Goal: Book appointment/travel/reservation

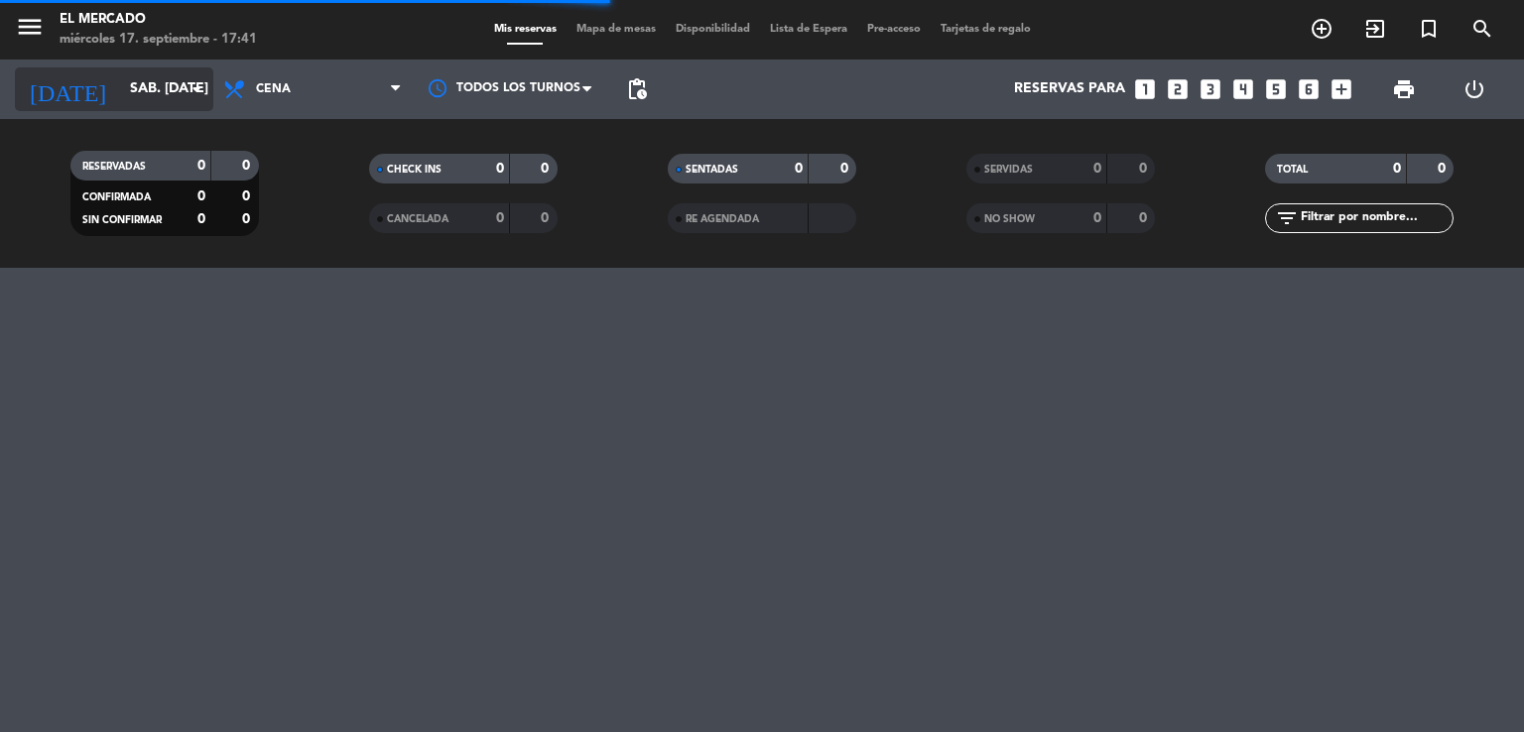
click at [160, 108] on div "[DATE] sáb. [DATE] arrow_drop_down" at bounding box center [114, 89] width 198 height 44
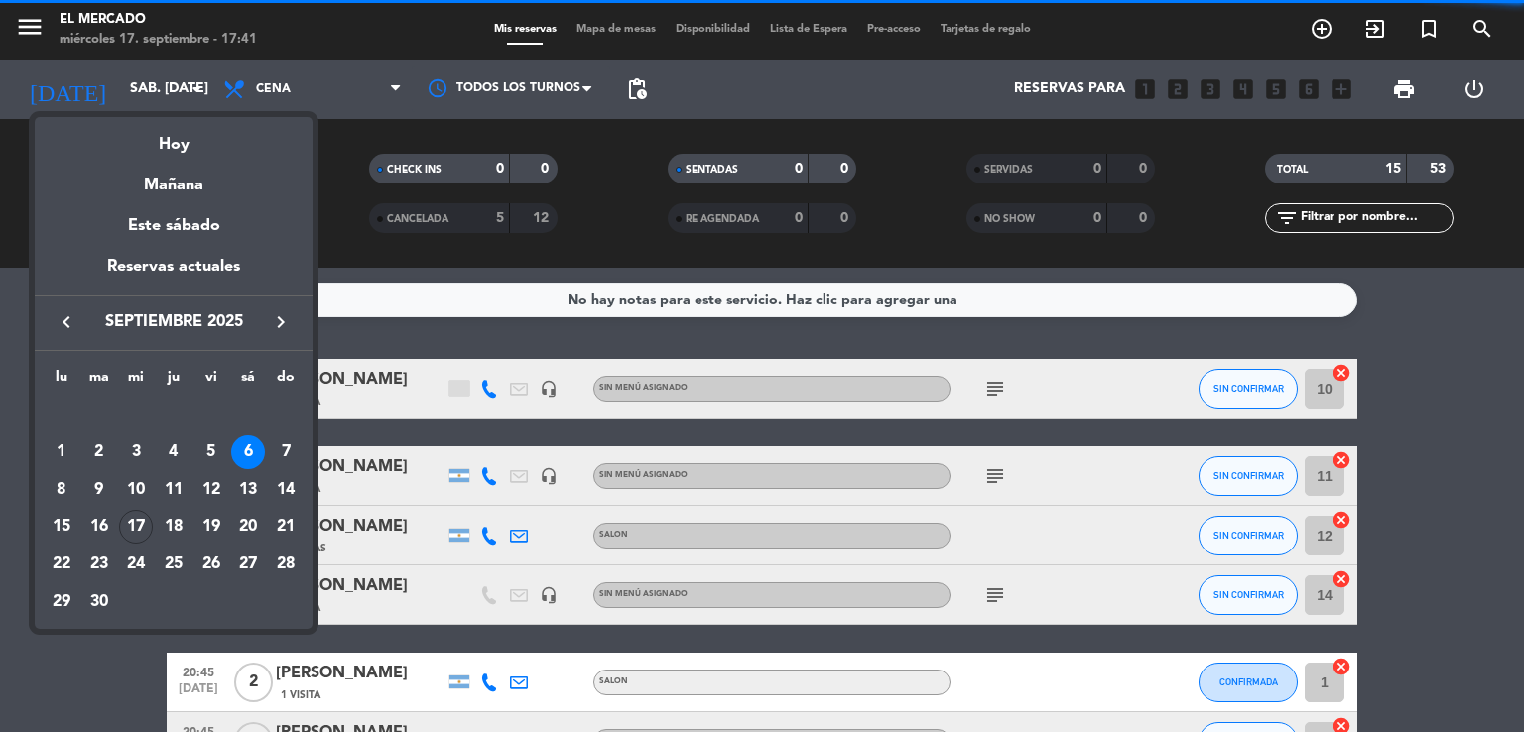
click at [155, 93] on div at bounding box center [762, 366] width 1524 height 732
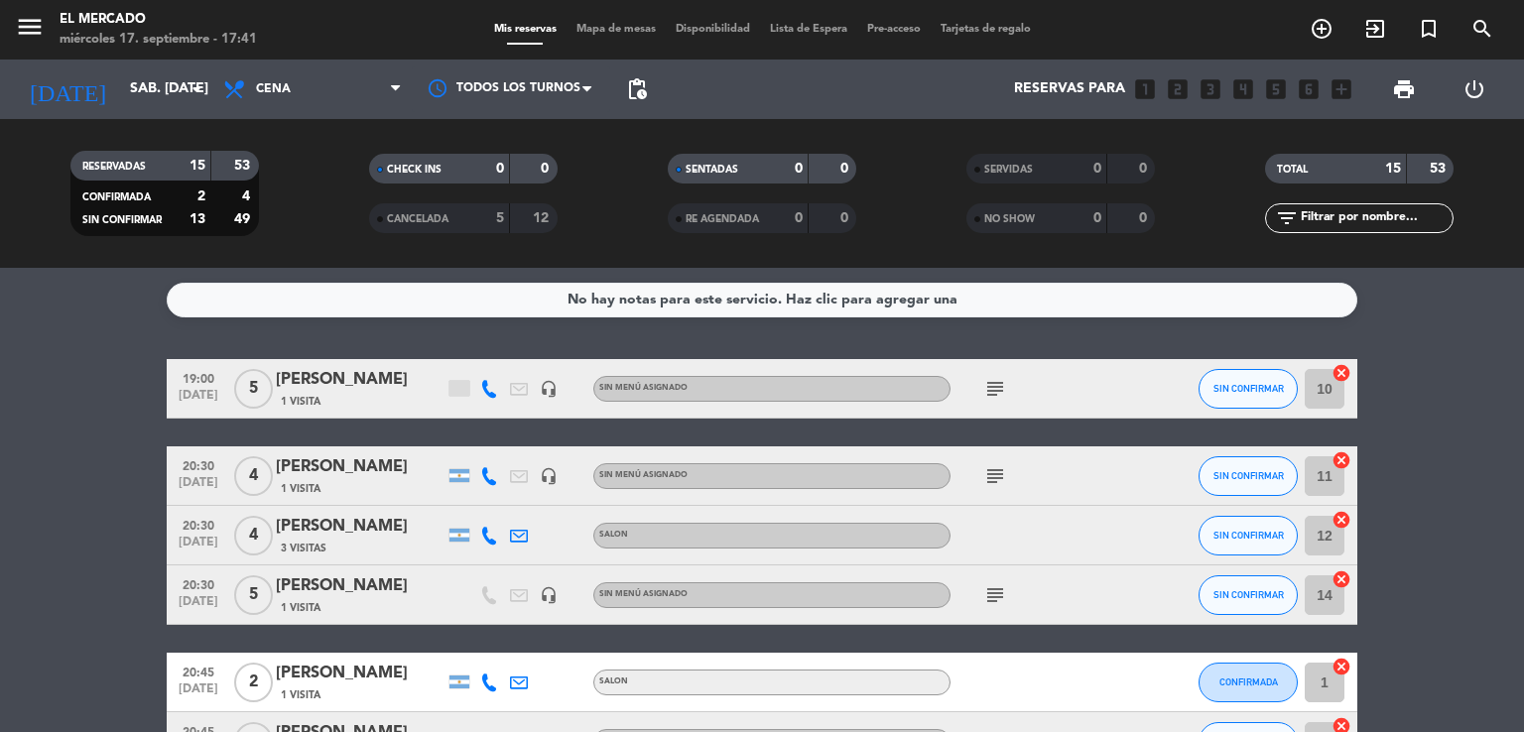
click at [155, 93] on input "sáb. [DATE]" at bounding box center [214, 89] width 189 height 36
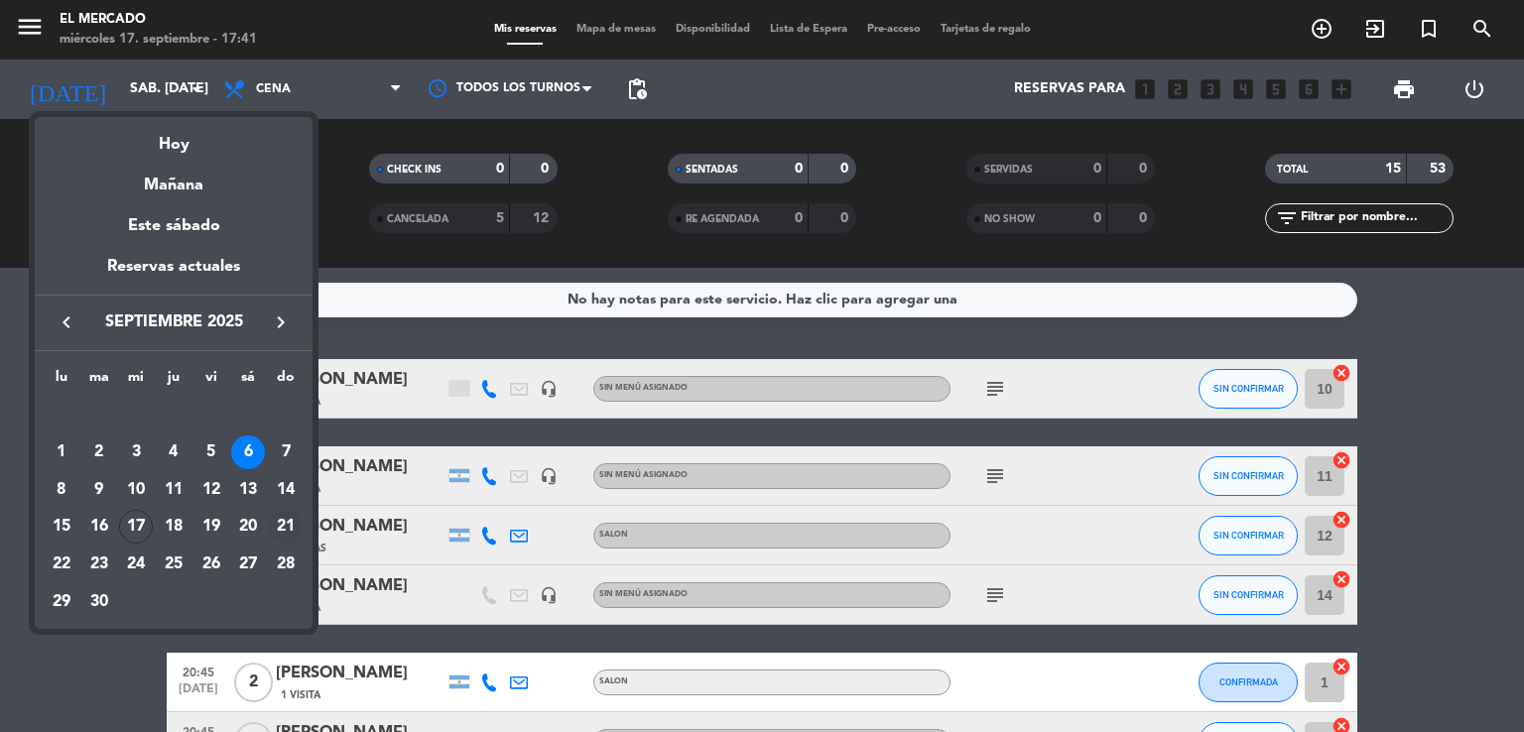
click at [283, 525] on div "21" at bounding box center [286, 527] width 34 height 34
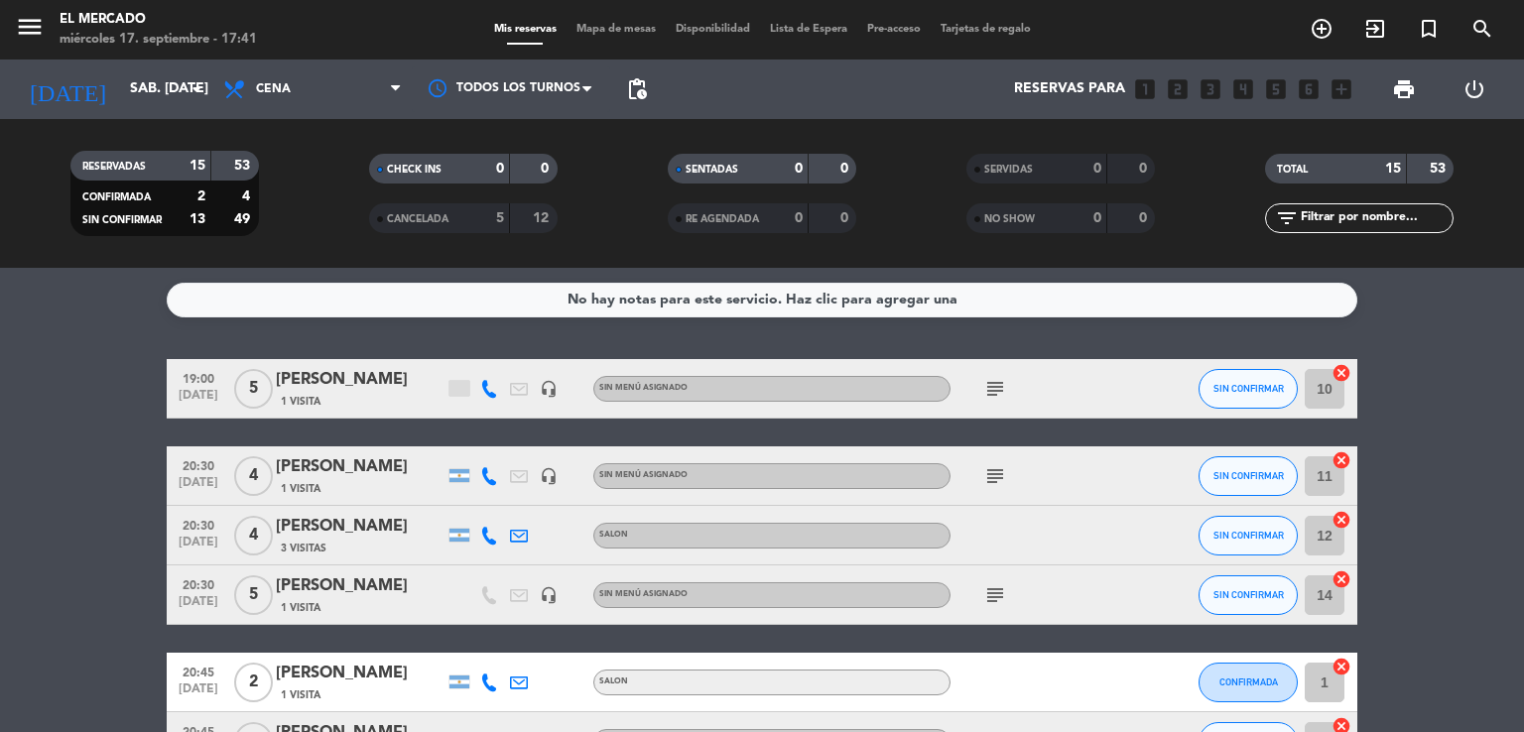
type input "dom. [DATE]"
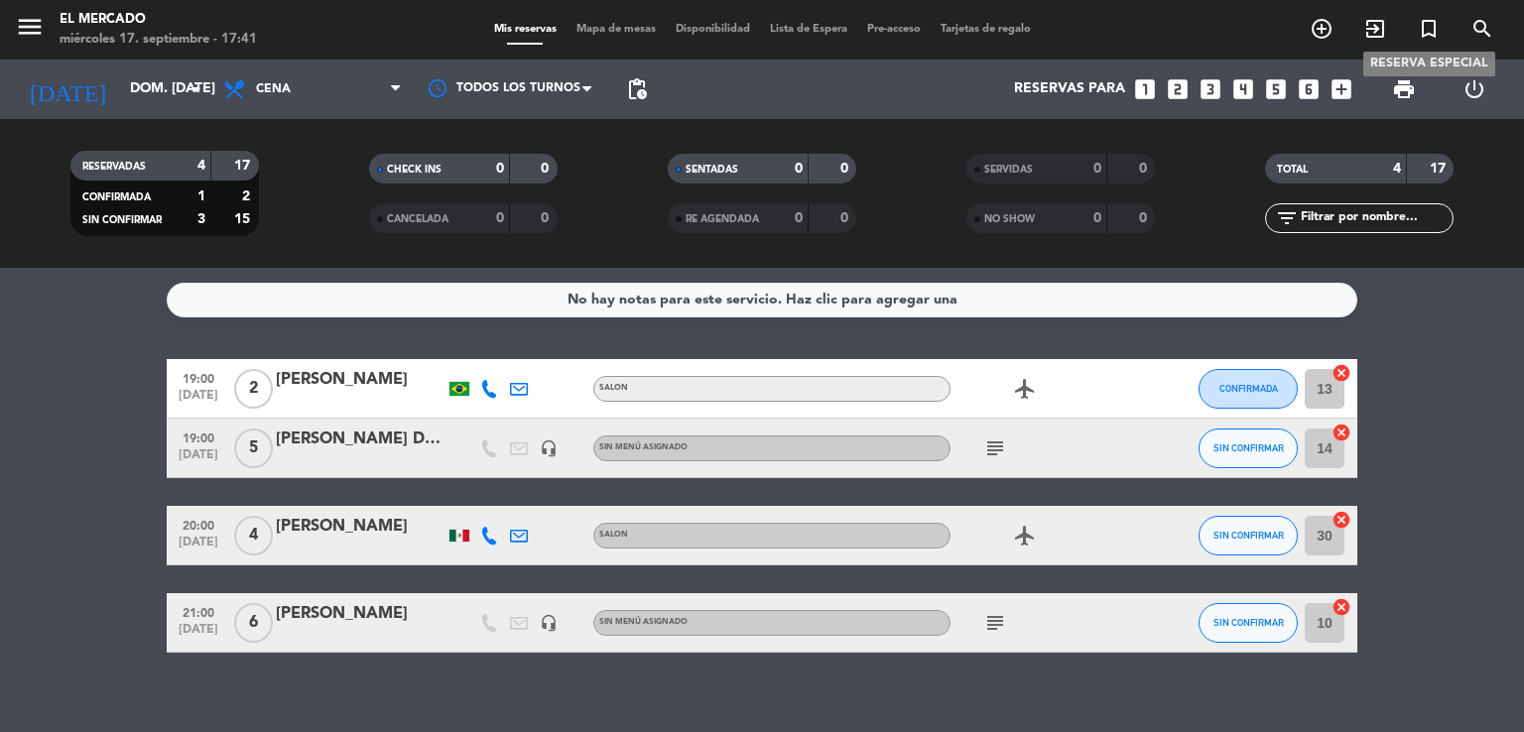
click at [1426, 35] on icon "turned_in_not" at bounding box center [1429, 29] width 24 height 24
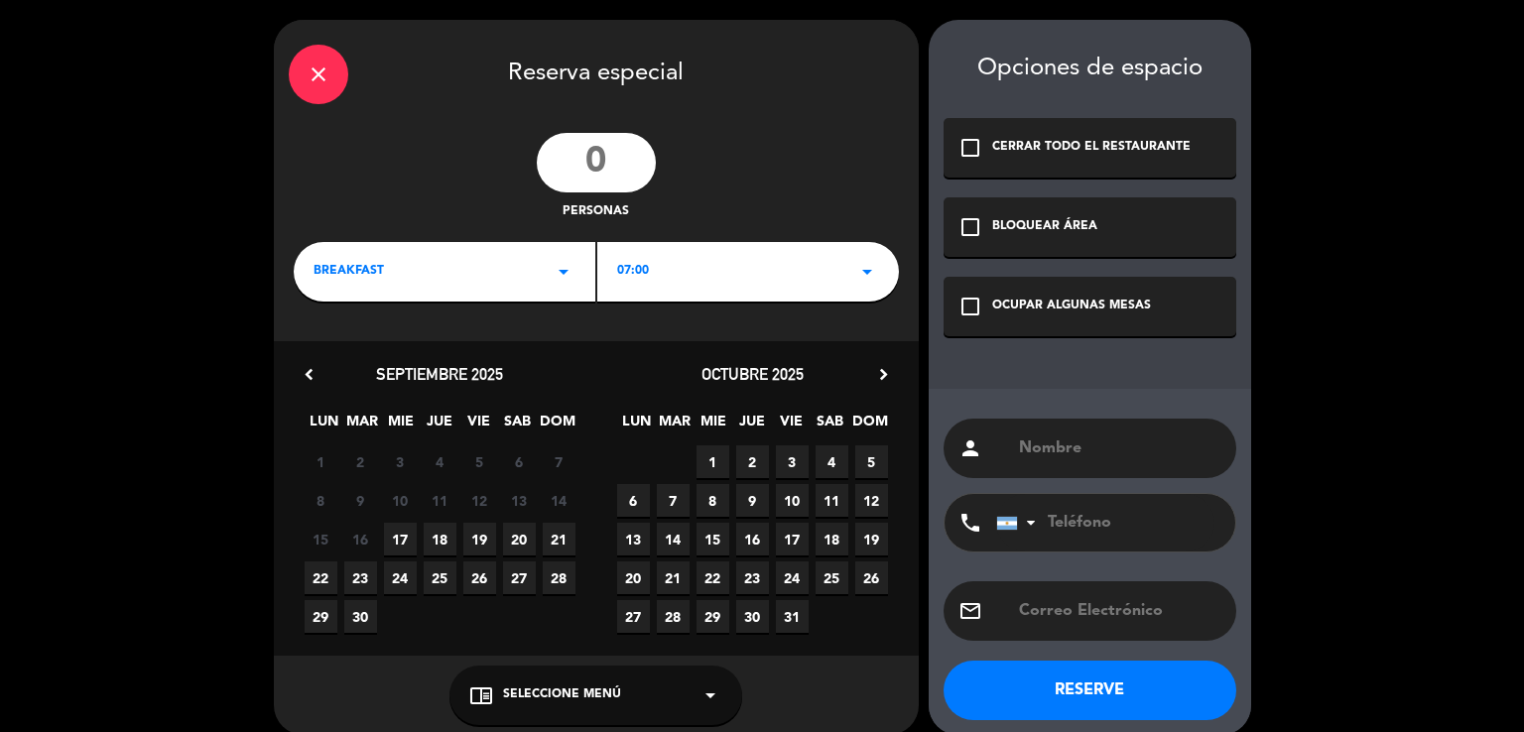
click at [310, 72] on icon "close" at bounding box center [319, 75] width 24 height 24
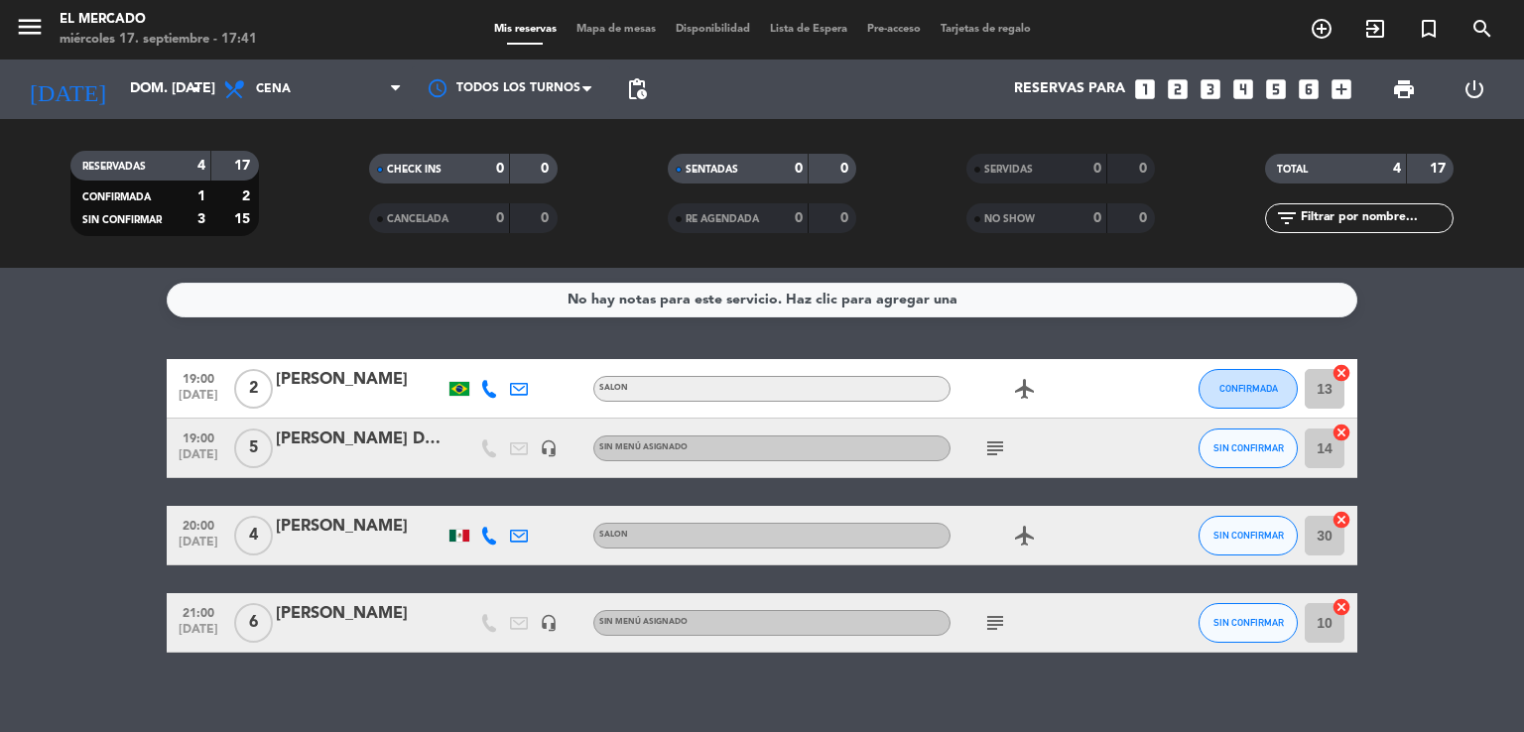
click at [986, 619] on icon "subject" at bounding box center [995, 623] width 24 height 24
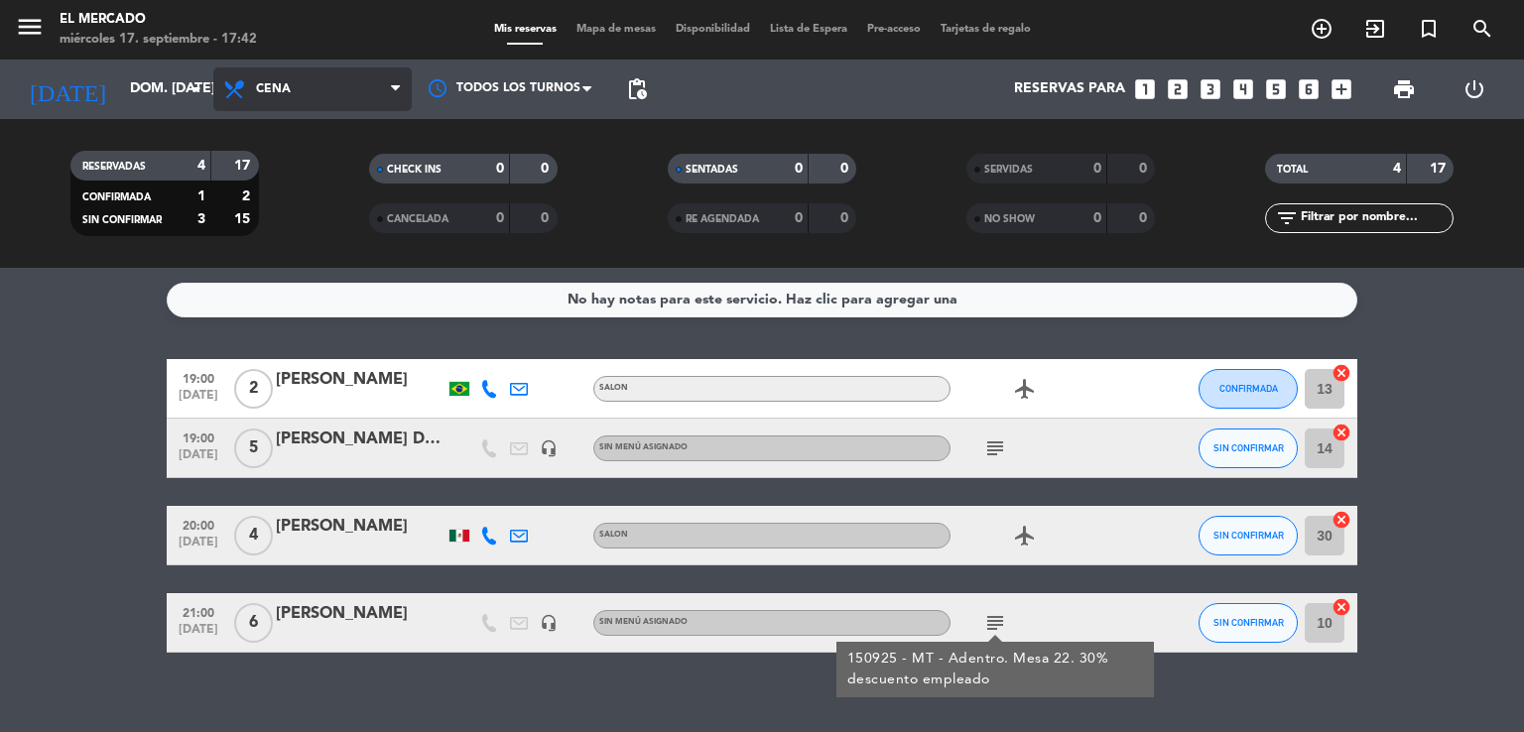
click at [246, 96] on icon at bounding box center [236, 89] width 29 height 24
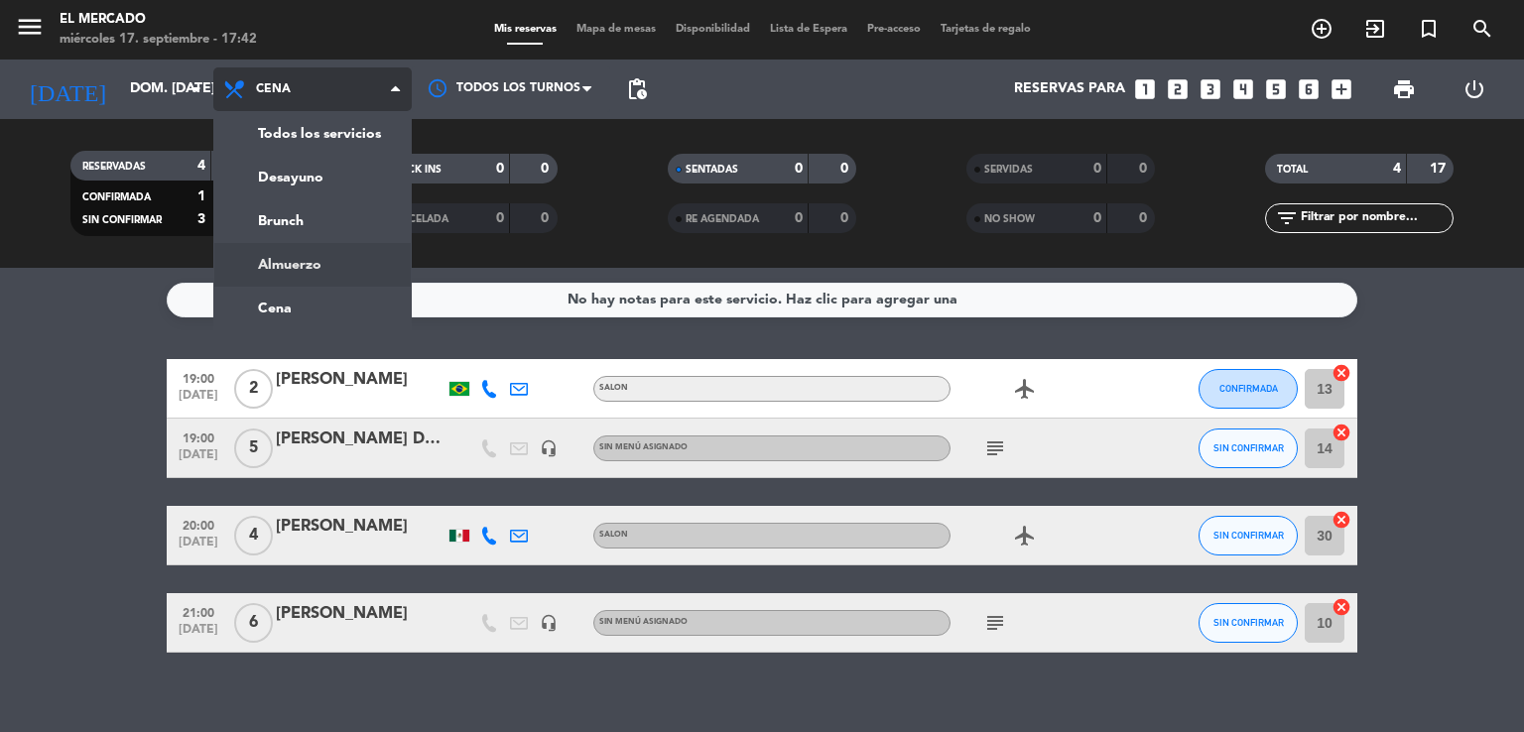
click at [351, 259] on div "menu El [PERSON_NAME] miércoles 17. septiembre - 17:42 Mis reservas Mapa de mes…" at bounding box center [762, 134] width 1524 height 268
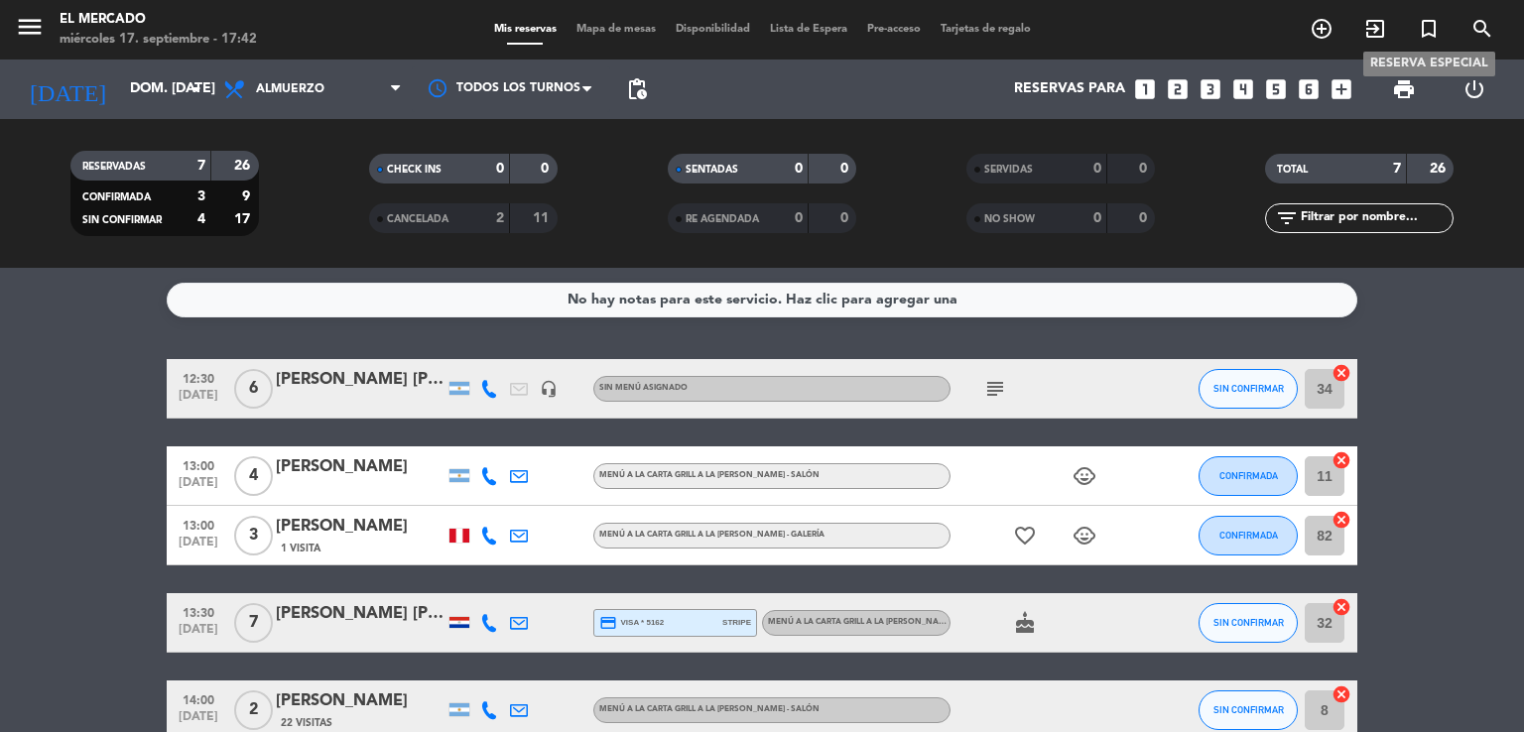
click at [1434, 24] on icon "turned_in_not" at bounding box center [1429, 29] width 24 height 24
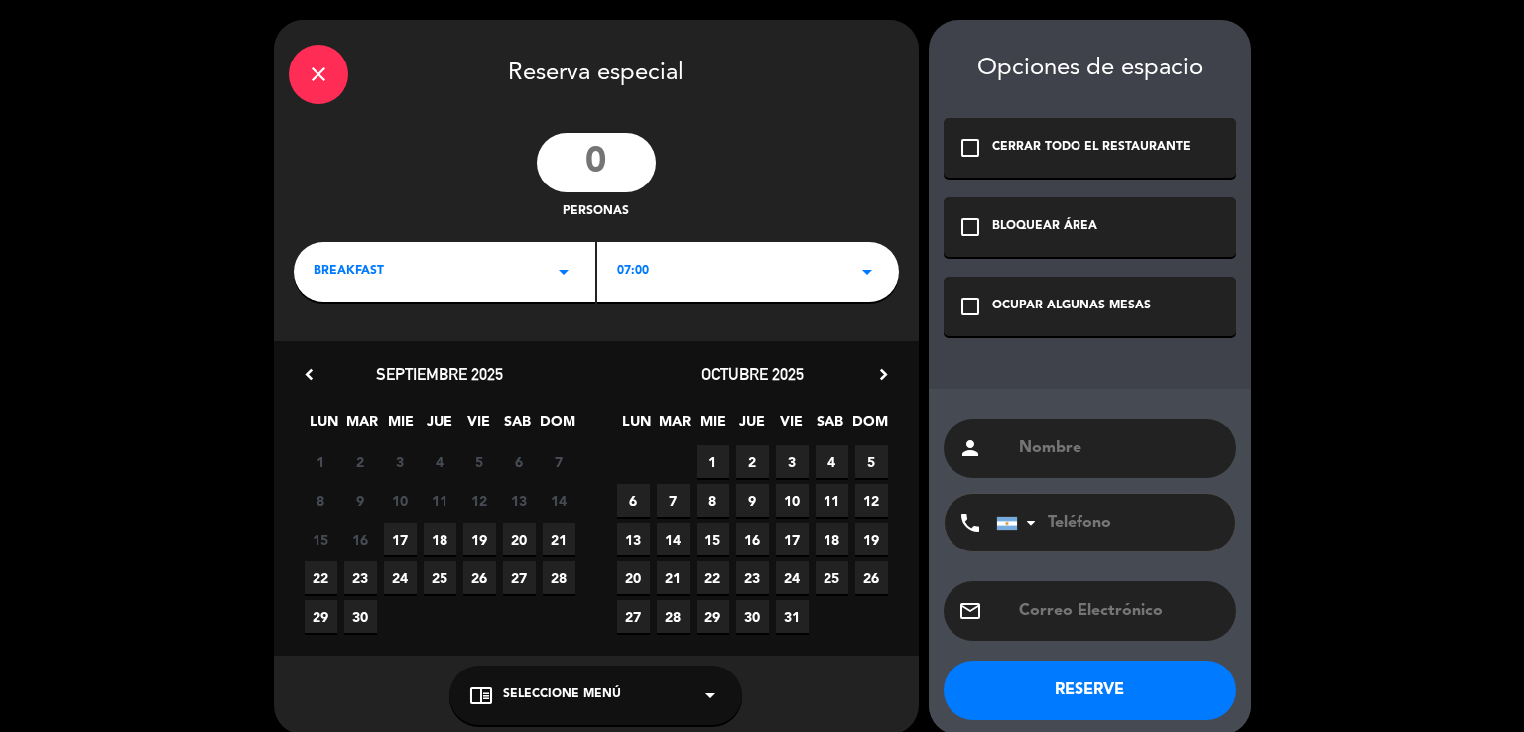
click at [615, 168] on input "number" at bounding box center [596, 163] width 119 height 60
type input "9"
click at [424, 268] on div "BREAKFAST arrow_drop_down" at bounding box center [445, 272] width 302 height 60
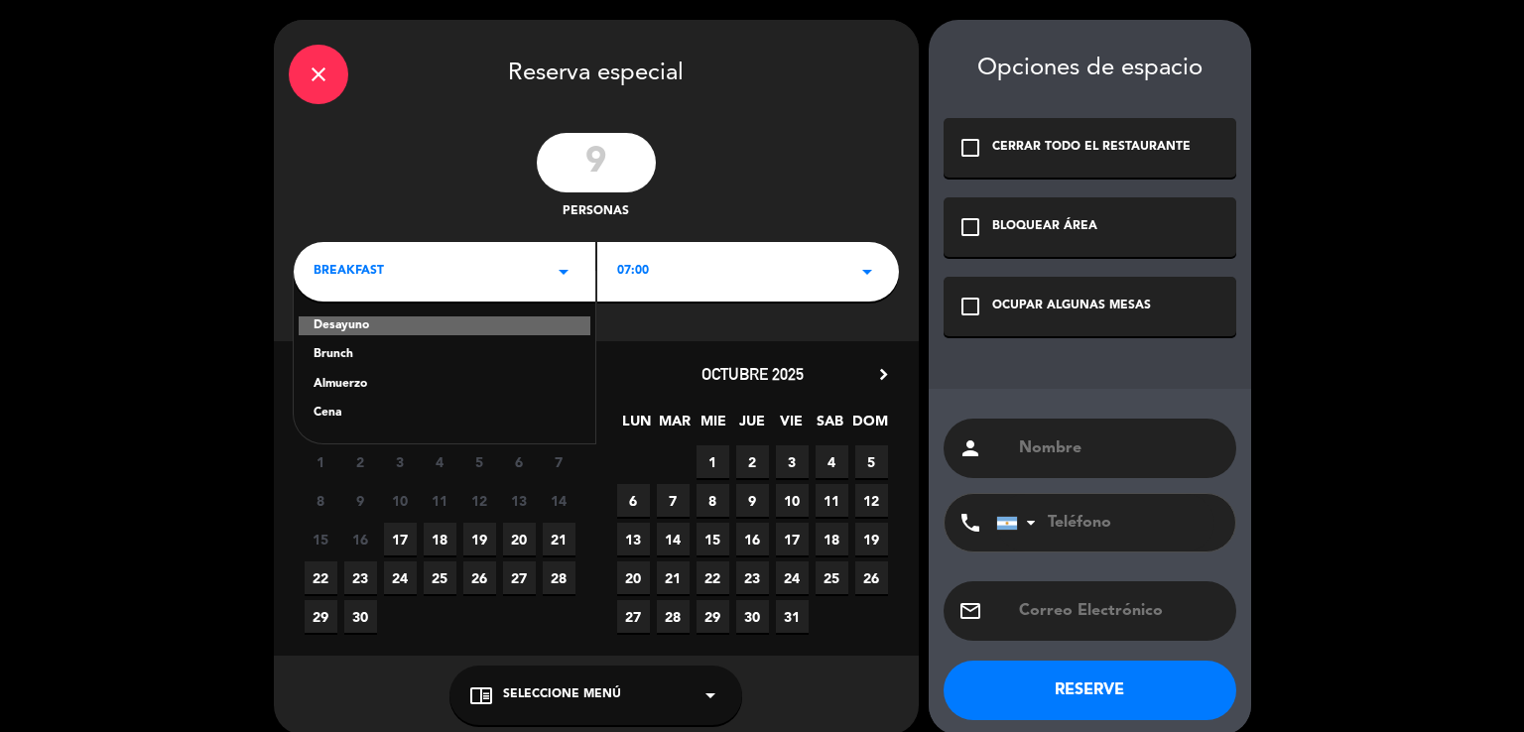
click at [377, 407] on div "Cena" at bounding box center [445, 414] width 262 height 20
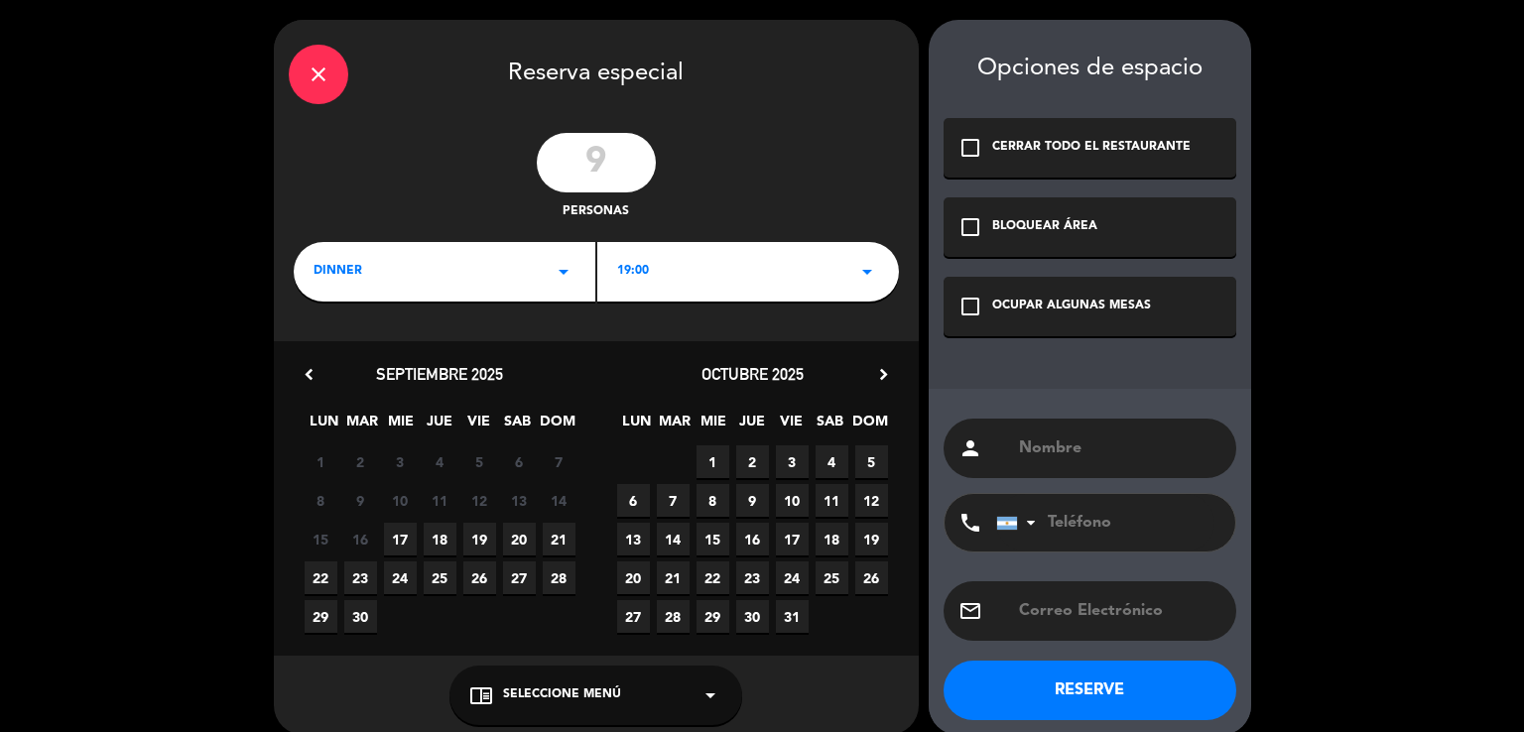
click at [557, 523] on span "21" at bounding box center [559, 539] width 33 height 33
click at [528, 284] on div "dinner arrow_drop_down" at bounding box center [445, 272] width 302 height 60
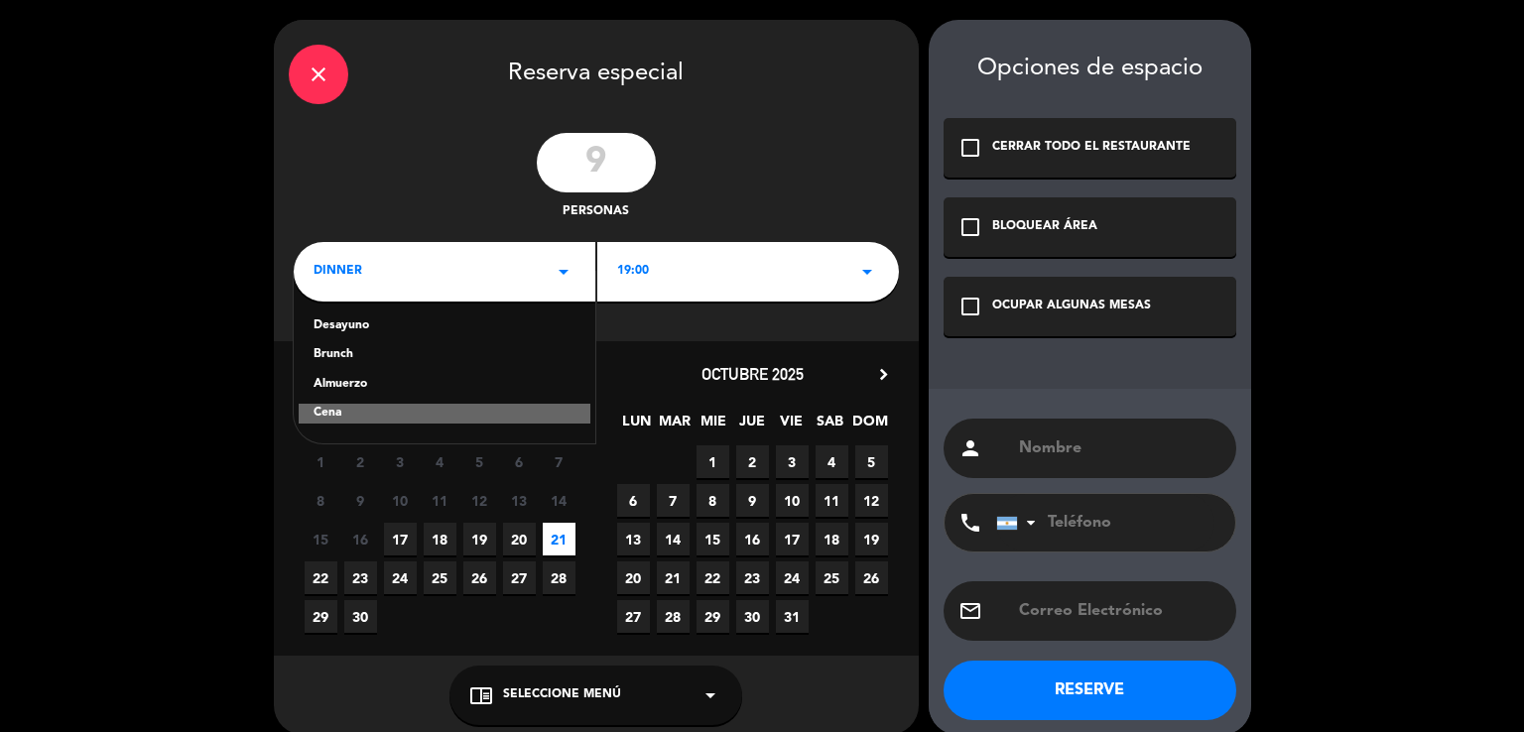
click at [410, 387] on div "Almuerzo" at bounding box center [445, 385] width 262 height 20
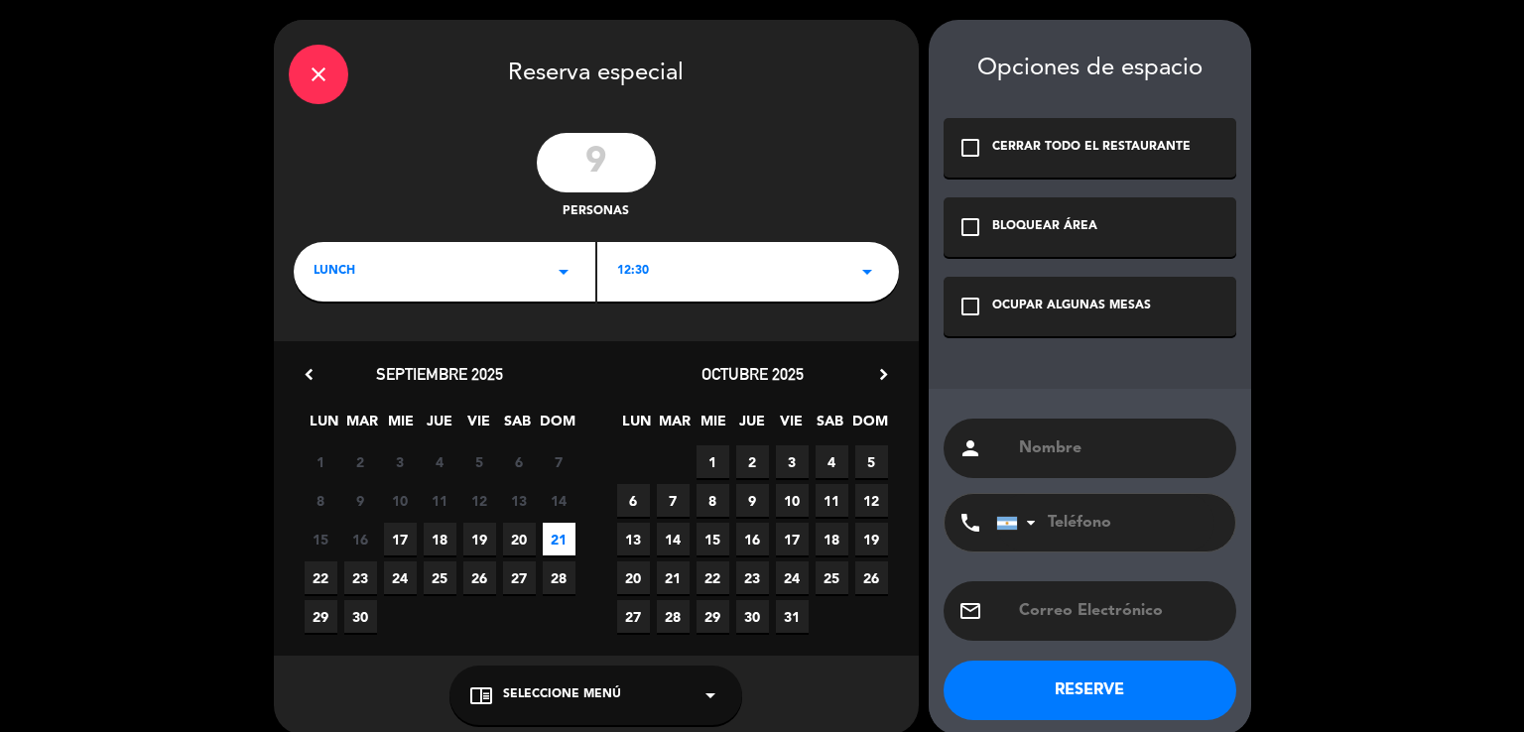
click at [693, 276] on div "12:30 arrow_drop_down" at bounding box center [748, 272] width 302 height 60
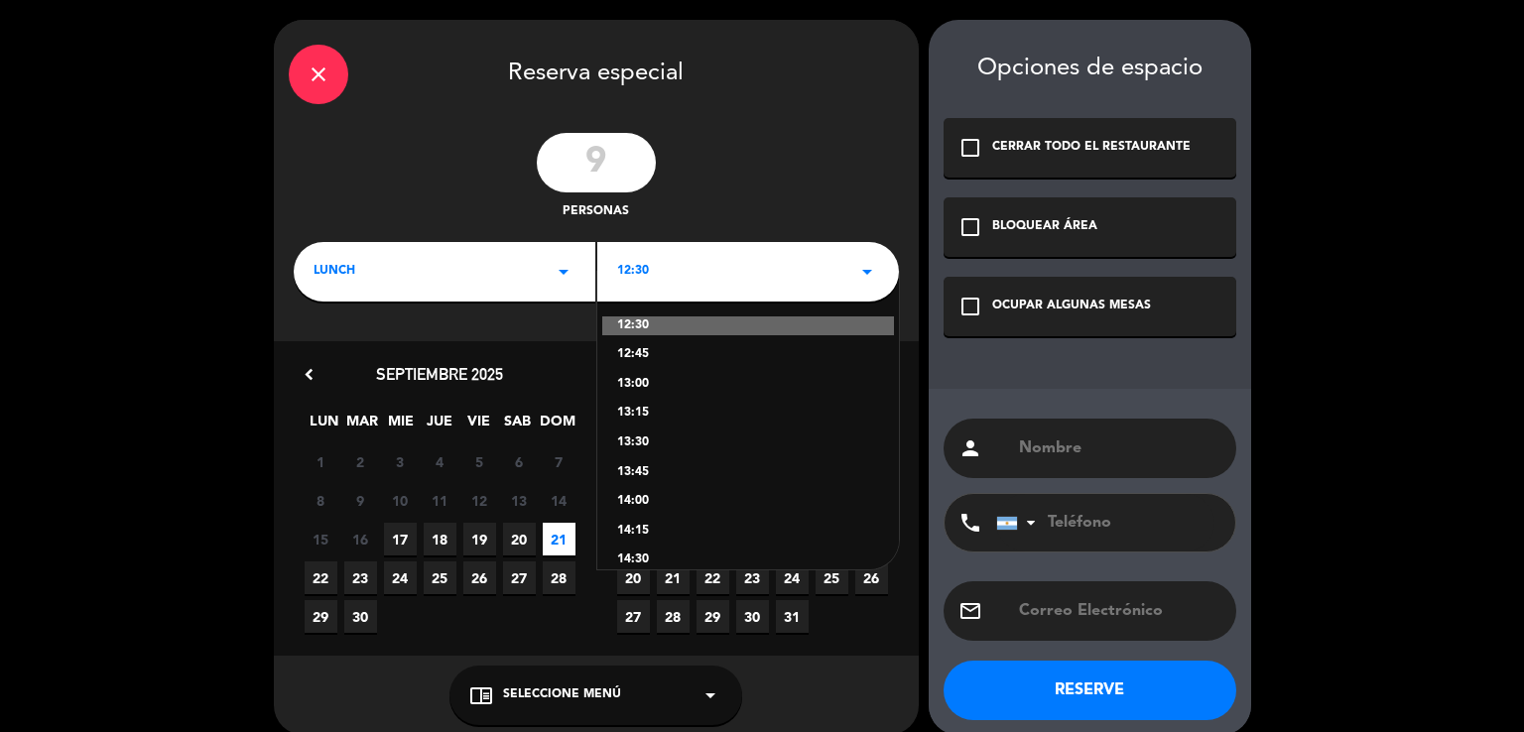
click at [632, 386] on div "13:00" at bounding box center [748, 385] width 262 height 20
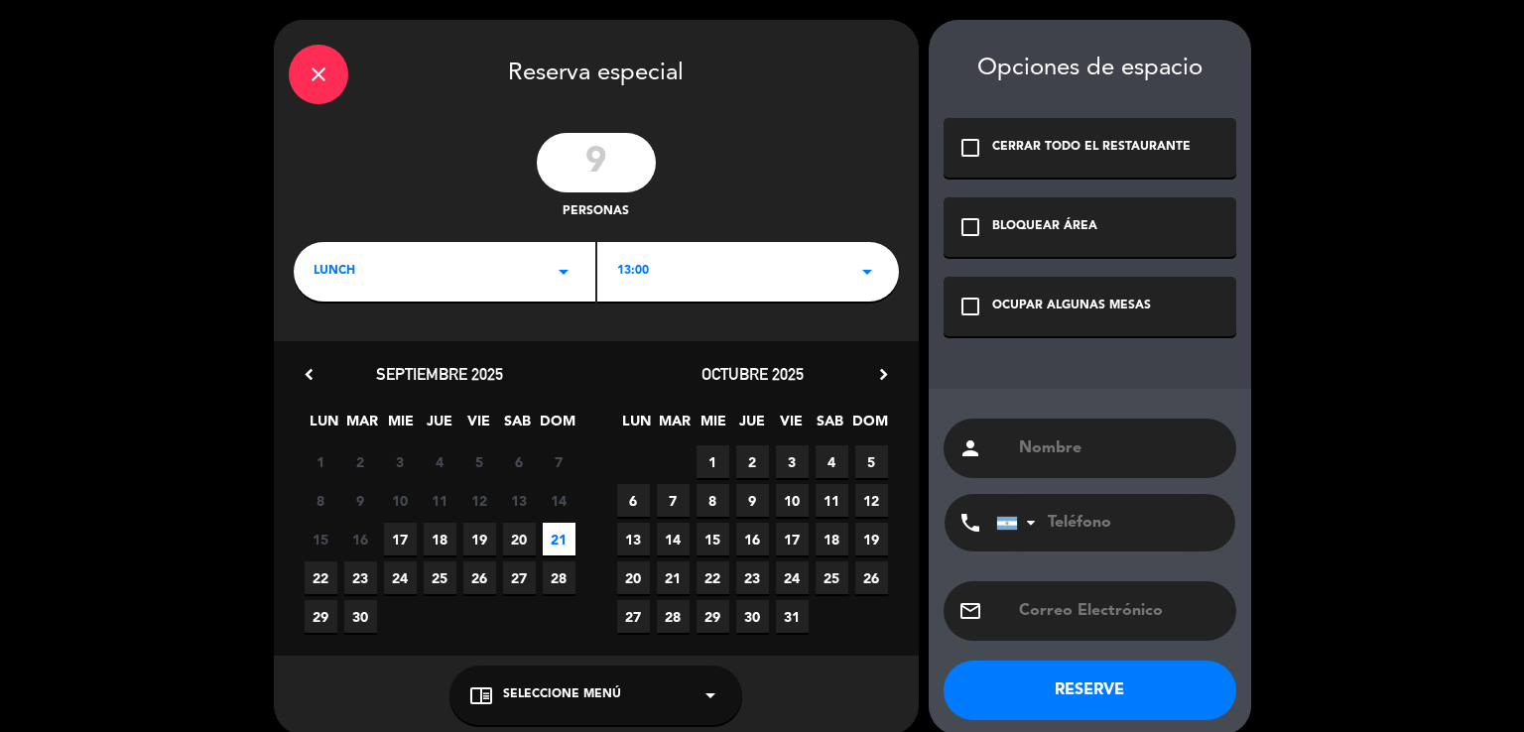
click at [1163, 304] on div "check_box_outline_blank OCUPAR ALGUNAS MESAS" at bounding box center [1090, 307] width 293 height 60
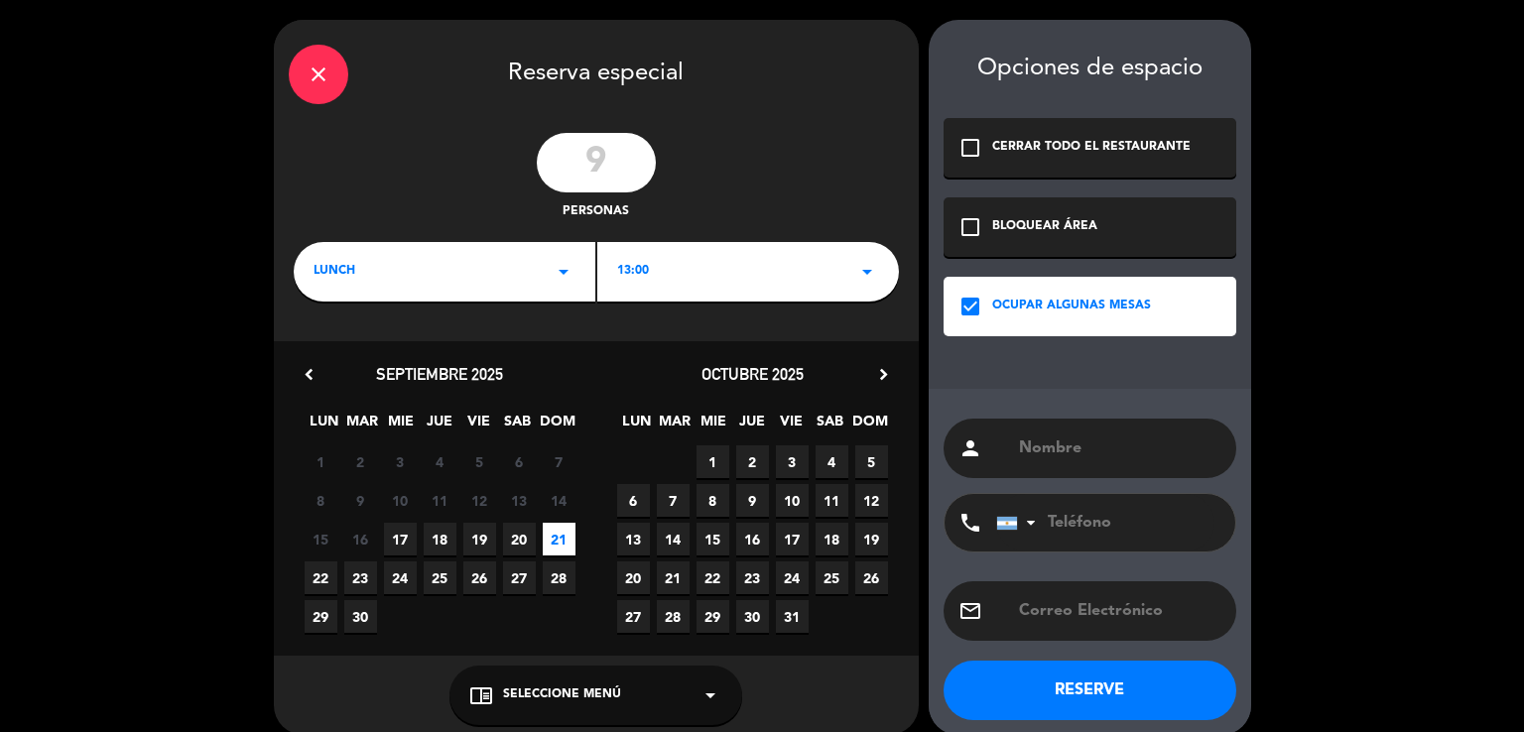
click at [1115, 440] on input "text" at bounding box center [1119, 449] width 204 height 28
type input "Johi TENTATIVA"
click at [1159, 700] on button "RESERVE" at bounding box center [1090, 691] width 293 height 60
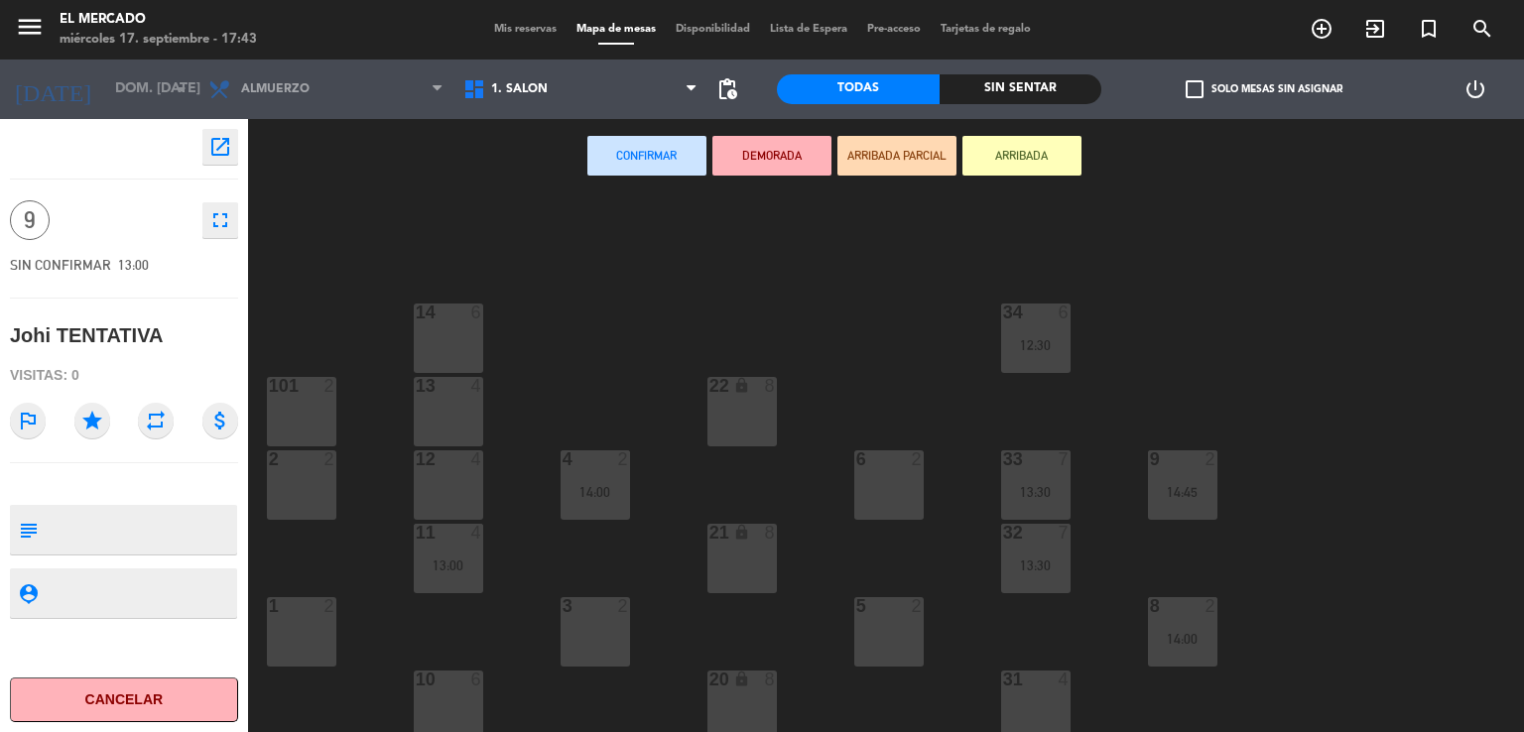
click at [437, 321] on div at bounding box center [448, 313] width 33 height 18
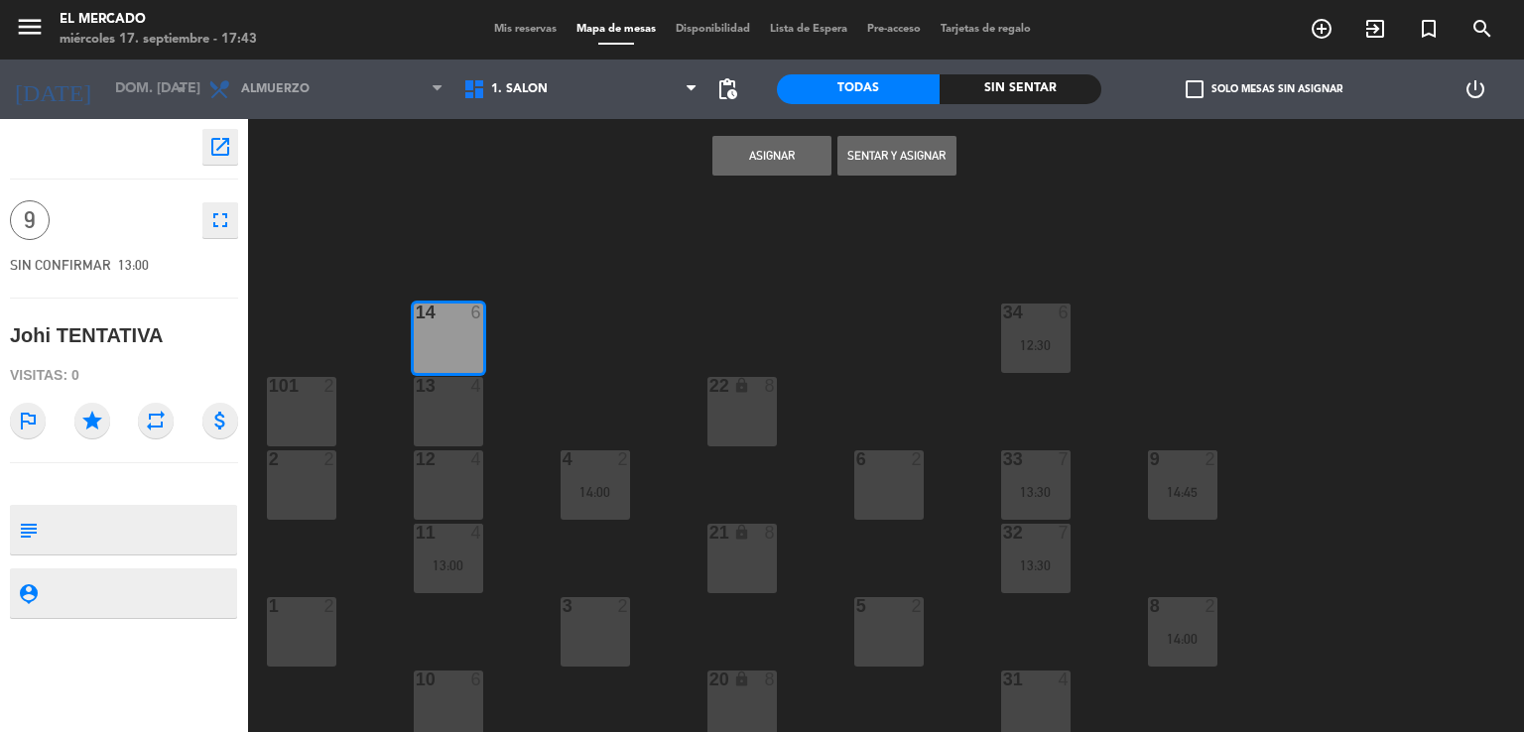
click at [444, 390] on div at bounding box center [448, 386] width 33 height 18
click at [454, 481] on div "12 4" at bounding box center [448, 485] width 69 height 69
click at [743, 141] on button "Asignar" at bounding box center [772, 156] width 119 height 40
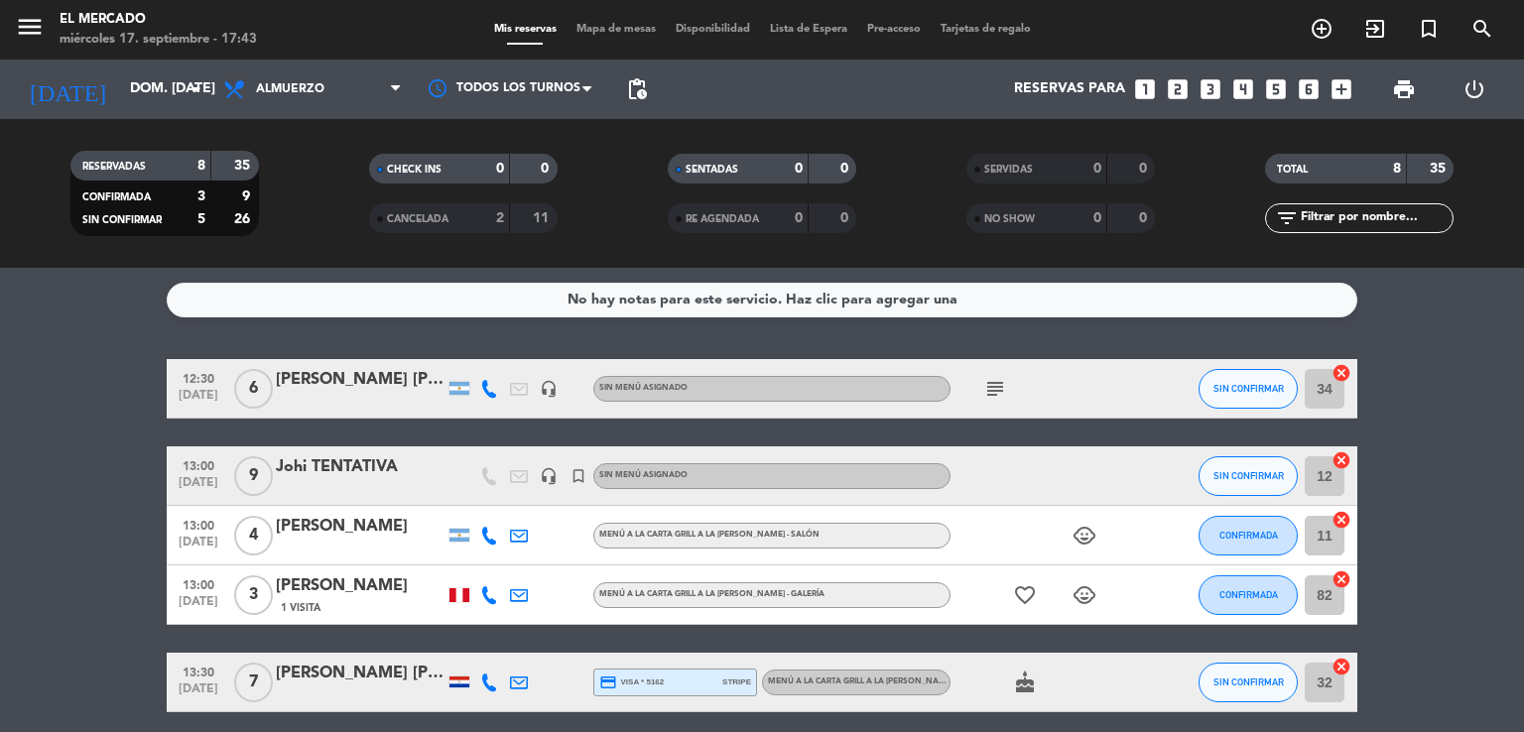
click at [398, 467] on div "Johi TENTATIVA" at bounding box center [360, 467] width 169 height 26
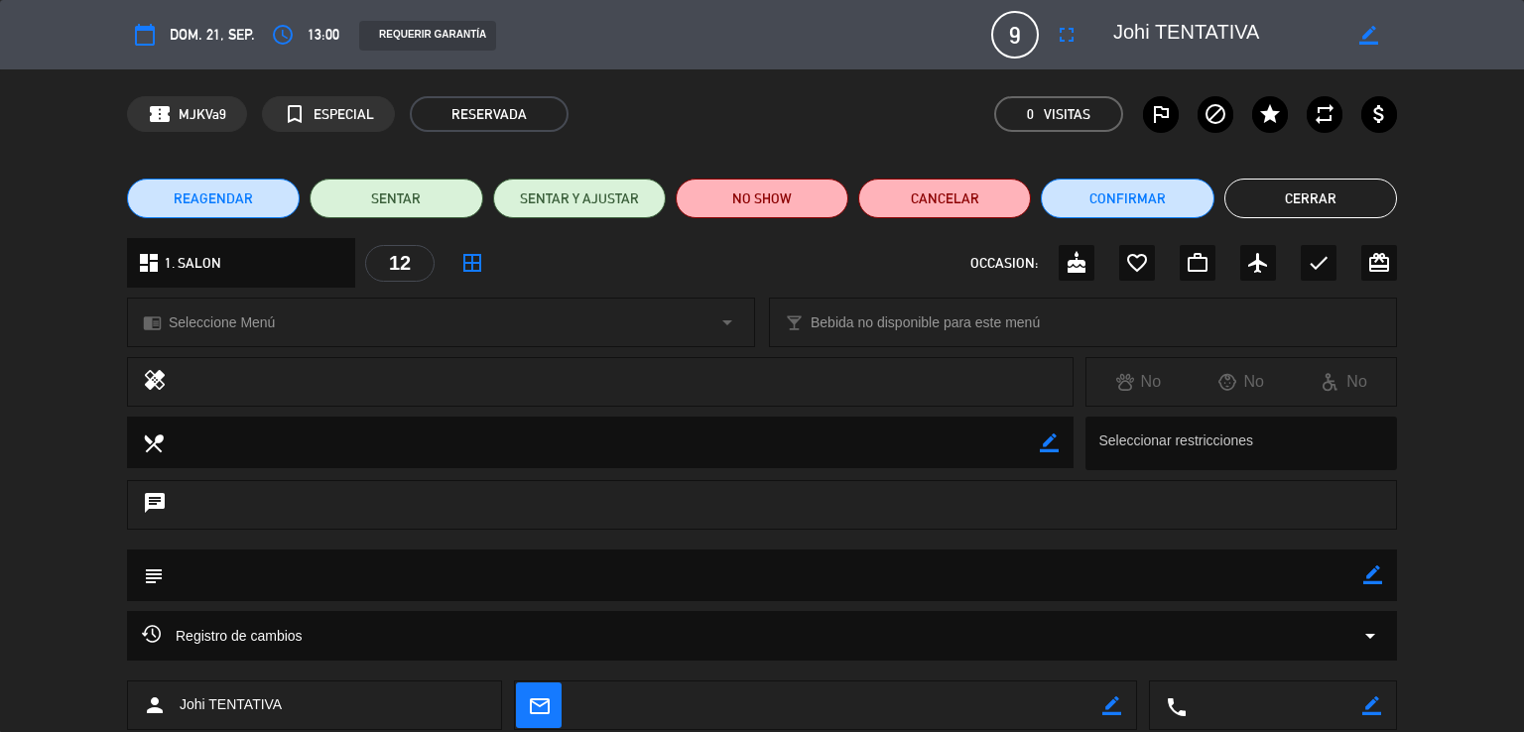
click at [1282, 194] on button "Cerrar" at bounding box center [1311, 199] width 173 height 40
